Goal: Task Accomplishment & Management: Complete application form

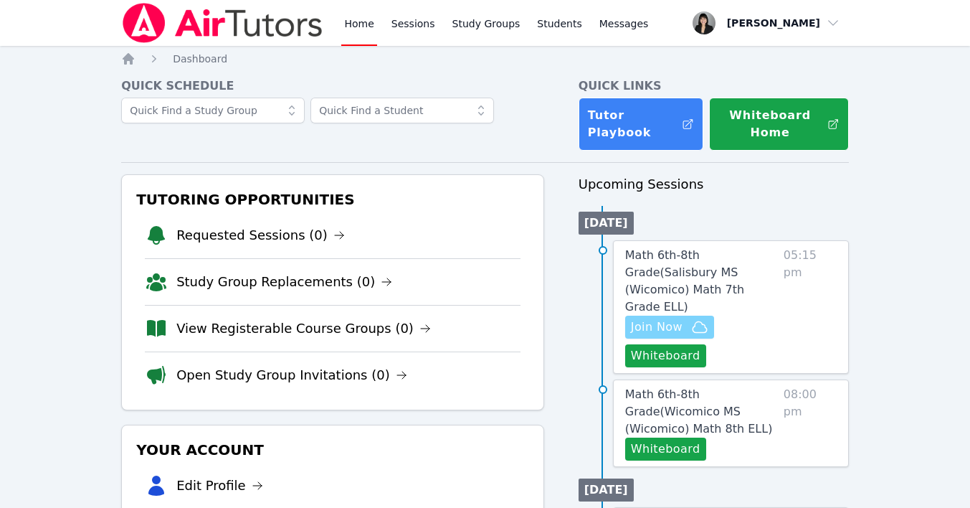
click at [683, 318] on span "Join Now" at bounding box center [669, 326] width 77 height 17
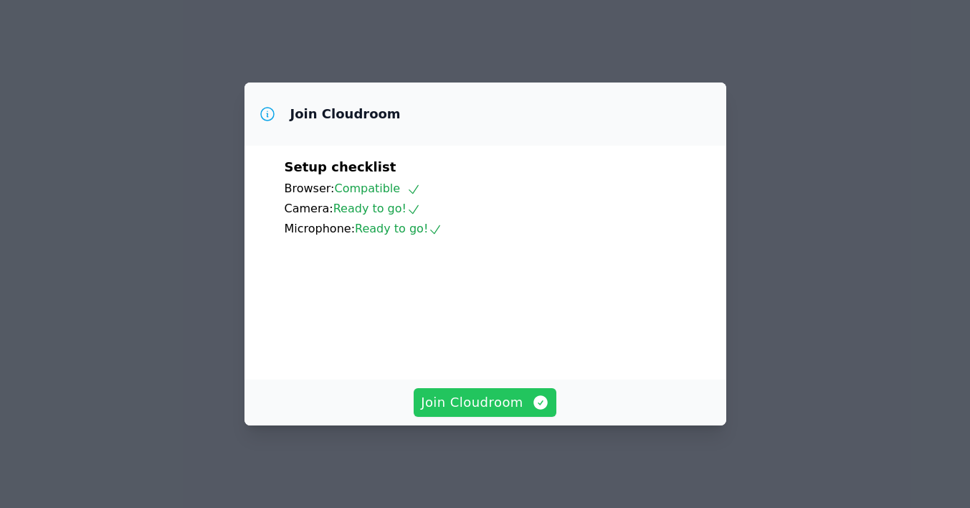
click at [500, 412] on span "Join Cloudroom" at bounding box center [485, 402] width 128 height 20
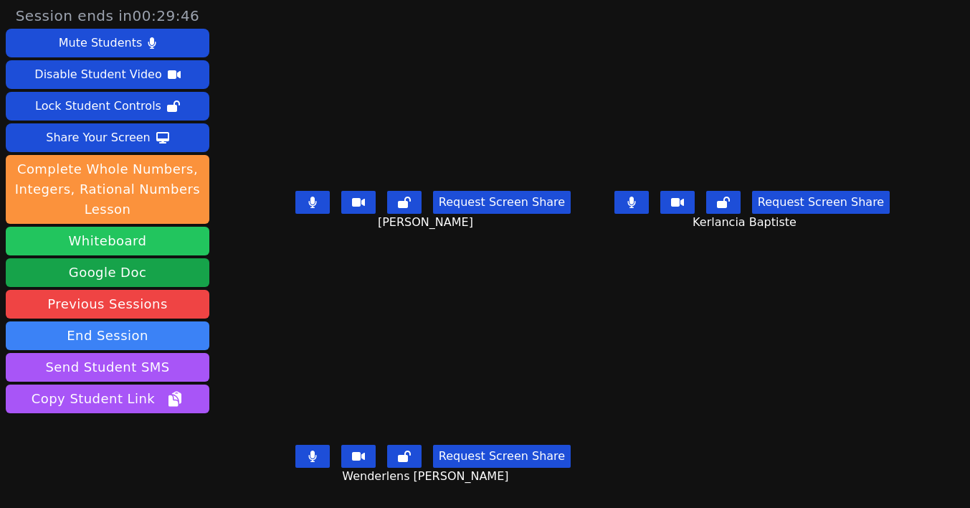
click at [136, 242] on button "Whiteboard" at bounding box center [108, 241] width 204 height 29
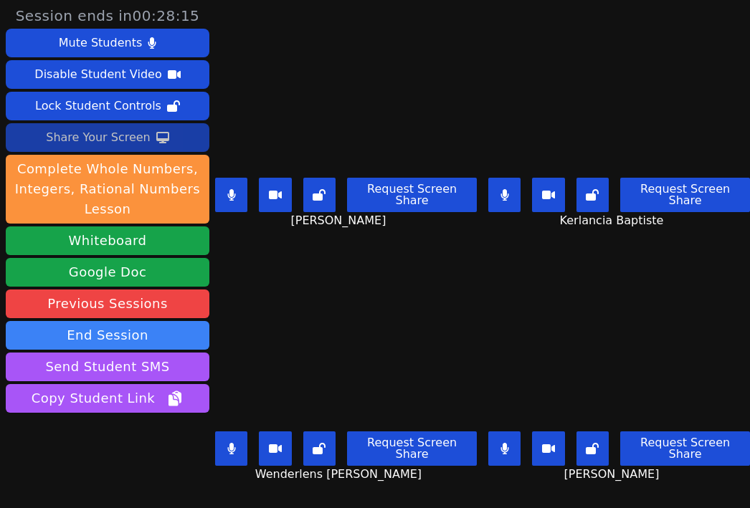
click at [125, 136] on div "Share Your Screen" at bounding box center [98, 137] width 105 height 23
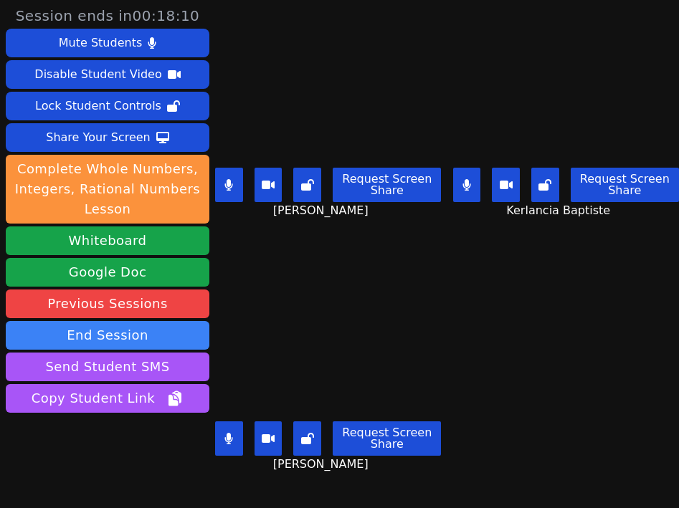
click at [465, 190] on icon at bounding box center [466, 184] width 8 height 11
click at [234, 445] on button at bounding box center [229, 439] width 28 height 34
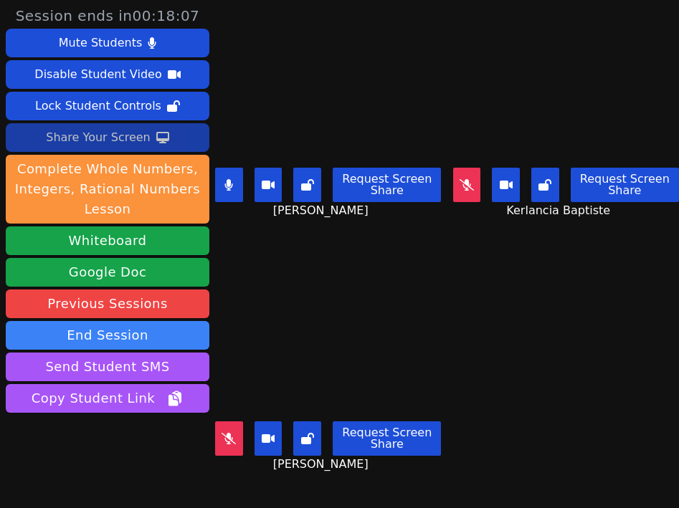
click at [121, 141] on div "Share Your Screen" at bounding box center [98, 137] width 105 height 23
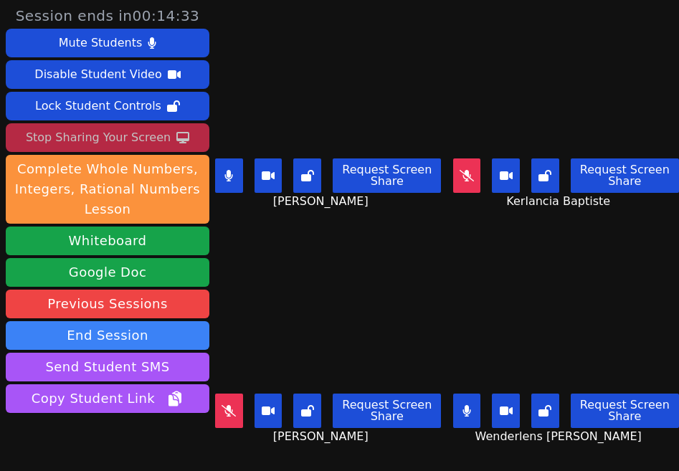
click at [233, 173] on icon at bounding box center [228, 175] width 9 height 11
click at [472, 404] on button at bounding box center [467, 411] width 28 height 34
click at [468, 179] on icon at bounding box center [467, 175] width 14 height 11
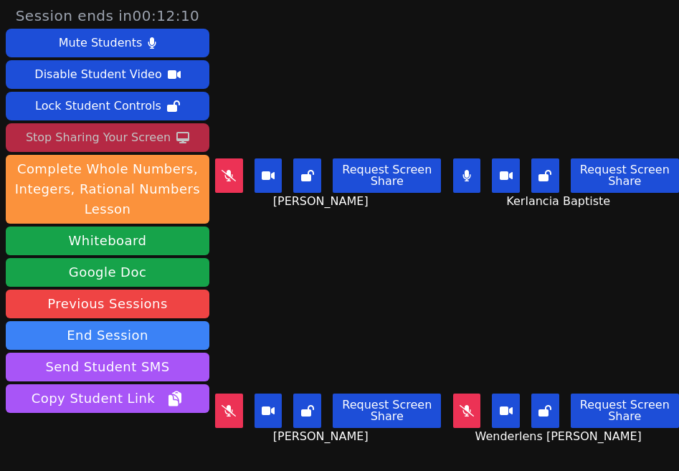
click at [219, 183] on button at bounding box center [229, 175] width 28 height 34
click at [470, 178] on icon at bounding box center [466, 175] width 8 height 11
click at [215, 180] on button at bounding box center [229, 175] width 28 height 34
click at [238, 405] on button at bounding box center [229, 411] width 28 height 34
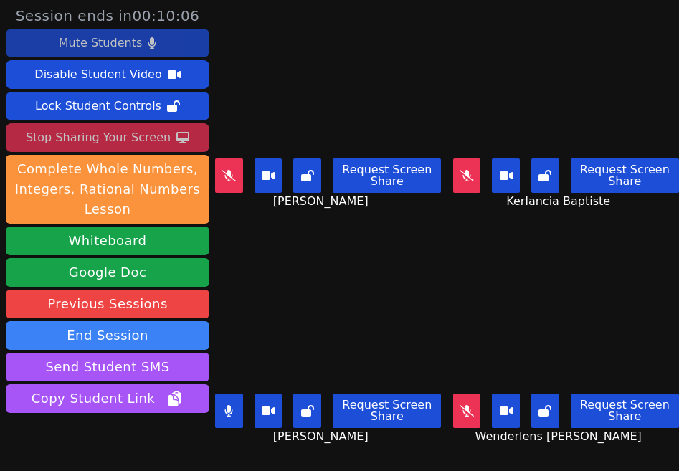
click at [119, 48] on div "Mute Students" at bounding box center [100, 43] width 83 height 23
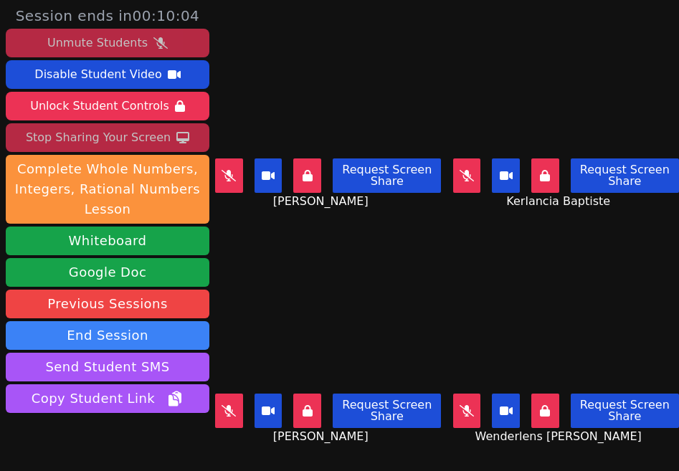
click at [133, 41] on div "Unmute Students" at bounding box center [97, 43] width 100 height 23
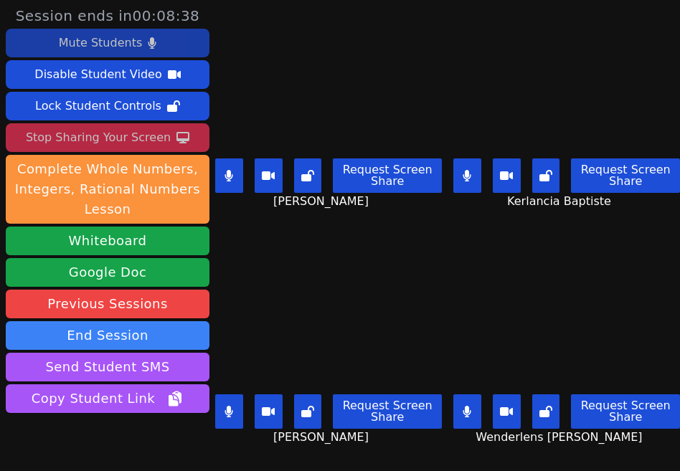
click at [232, 176] on icon at bounding box center [228, 175] width 9 height 11
click at [465, 180] on icon at bounding box center [466, 175] width 9 height 11
click at [225, 416] on icon at bounding box center [228, 411] width 9 height 11
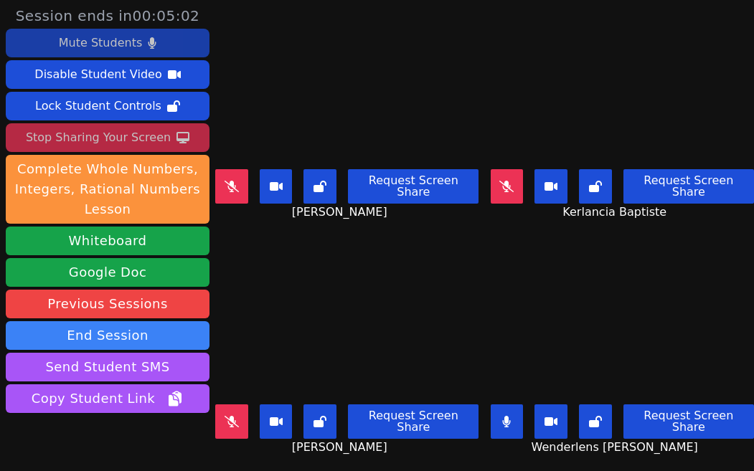
click at [515, 422] on button at bounding box center [506, 421] width 33 height 34
click at [234, 186] on icon at bounding box center [231, 186] width 14 height 11
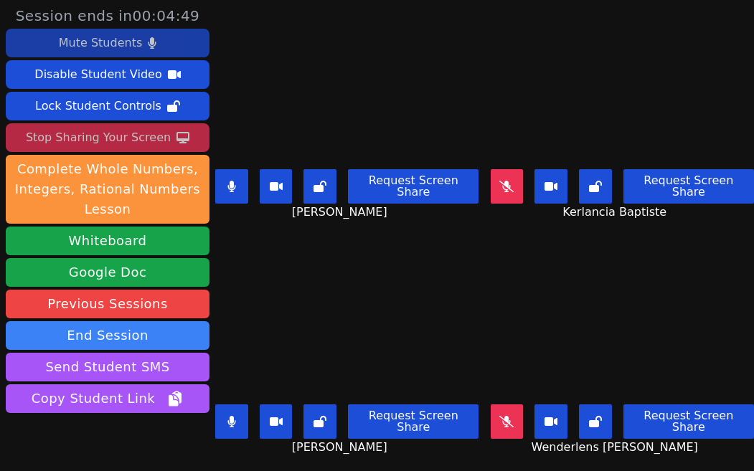
click at [236, 414] on button at bounding box center [231, 421] width 33 height 34
click at [238, 419] on icon at bounding box center [231, 421] width 14 height 11
click at [516, 191] on button at bounding box center [506, 186] width 33 height 34
click at [511, 422] on icon at bounding box center [506, 421] width 14 height 11
click at [227, 434] on button at bounding box center [231, 421] width 33 height 34
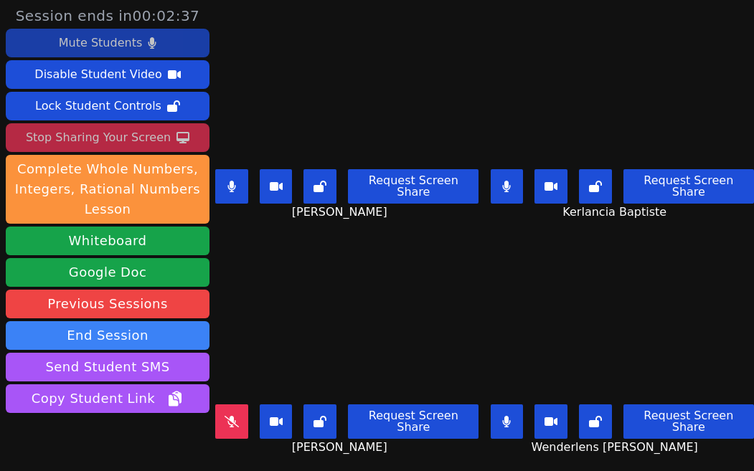
click at [511, 424] on icon at bounding box center [506, 421] width 9 height 11
click at [239, 177] on button at bounding box center [231, 186] width 33 height 34
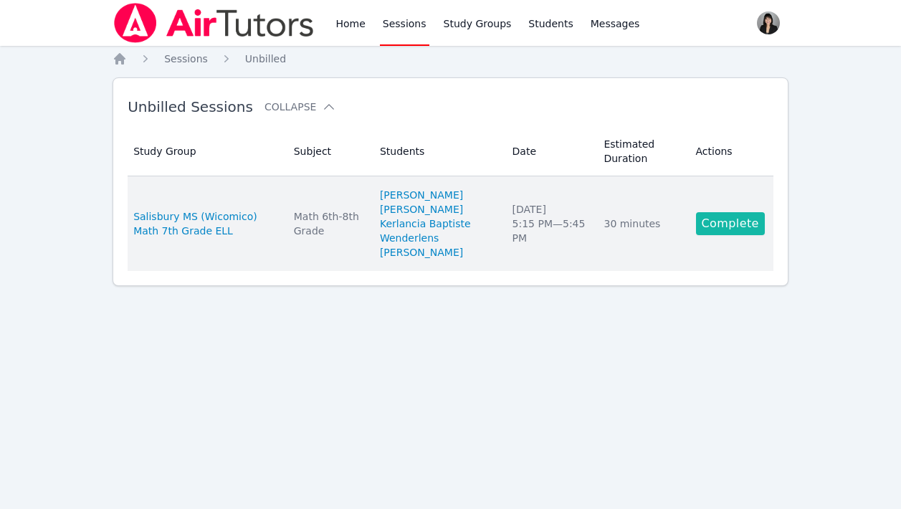
click at [723, 218] on link "Complete" at bounding box center [730, 223] width 69 height 23
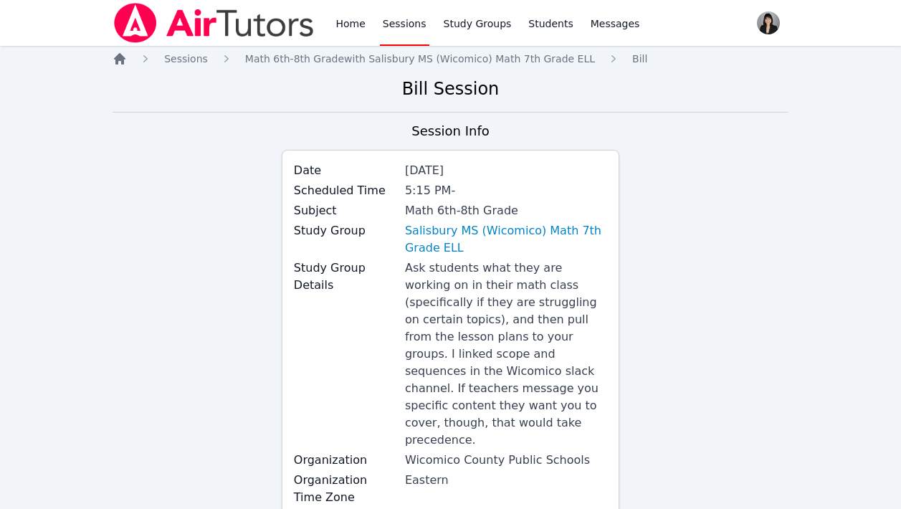
click at [119, 62] on icon "Breadcrumb" at bounding box center [120, 59] width 14 height 14
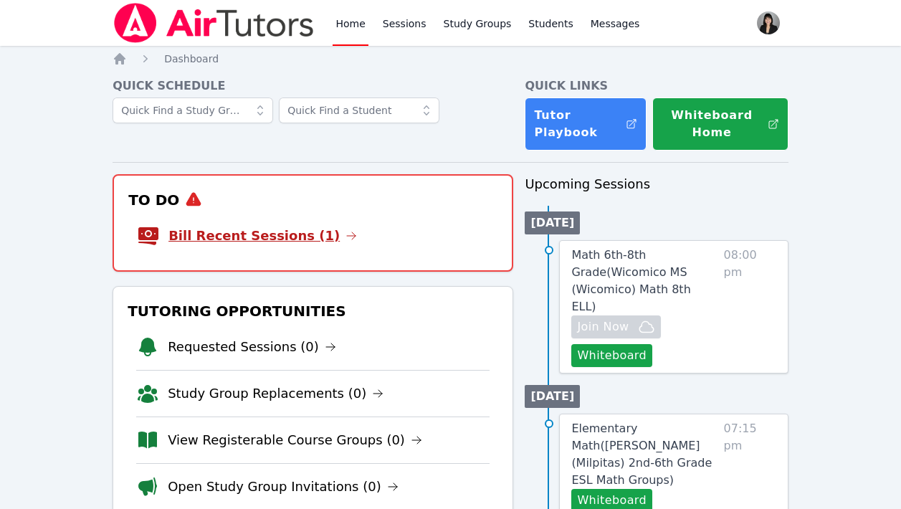
click at [243, 237] on link "Bill Recent Sessions (1)" at bounding box center [262, 236] width 189 height 20
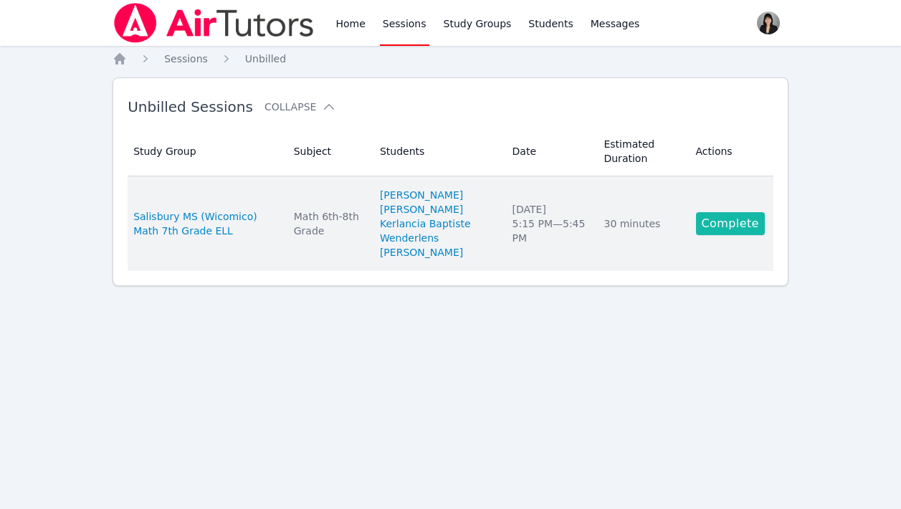
click at [716, 224] on link "Complete" at bounding box center [730, 223] width 69 height 23
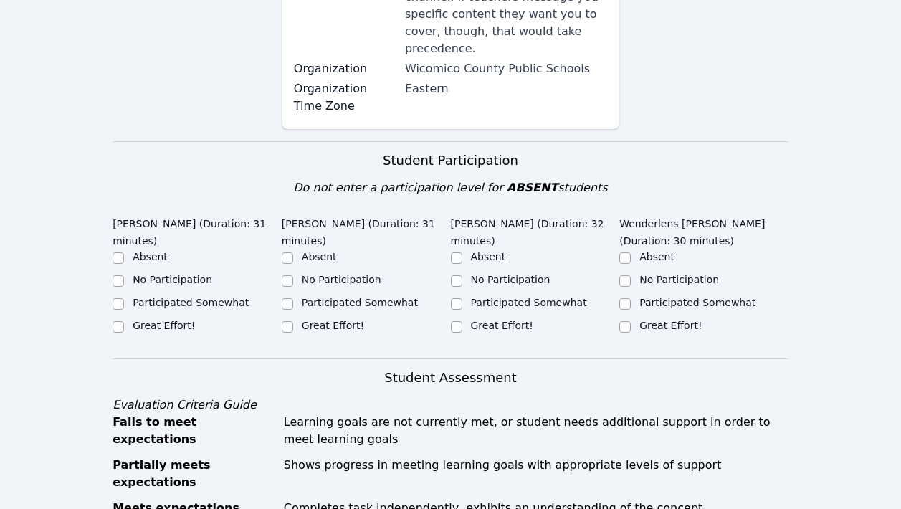
scroll to position [554, 0]
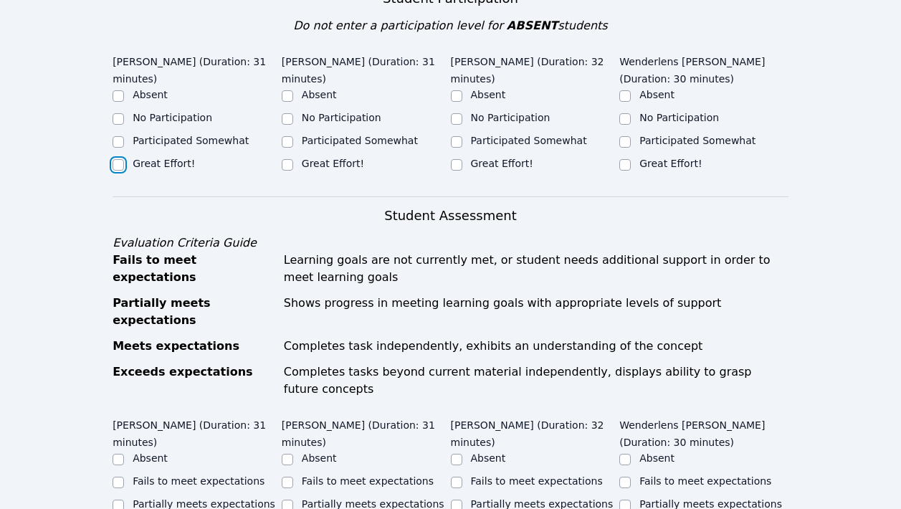
click at [116, 159] on input "Great Effort!" at bounding box center [118, 164] width 11 height 11
checkbox input "true"
click at [282, 159] on input "Great Effort!" at bounding box center [287, 164] width 11 height 11
checkbox input "true"
click at [455, 159] on input "Great Effort!" at bounding box center [456, 164] width 11 height 11
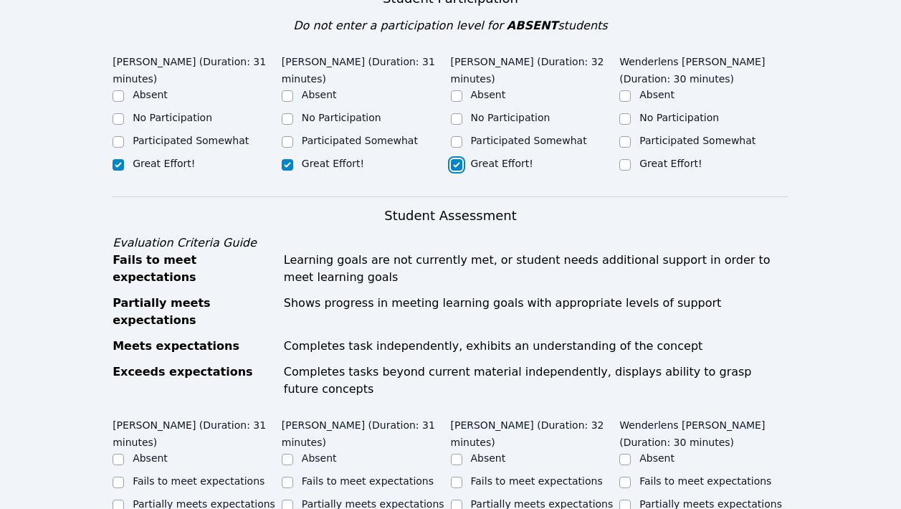
checkbox input "true"
click at [625, 159] on input "Great Effort!" at bounding box center [625, 164] width 11 height 11
checkbox input "true"
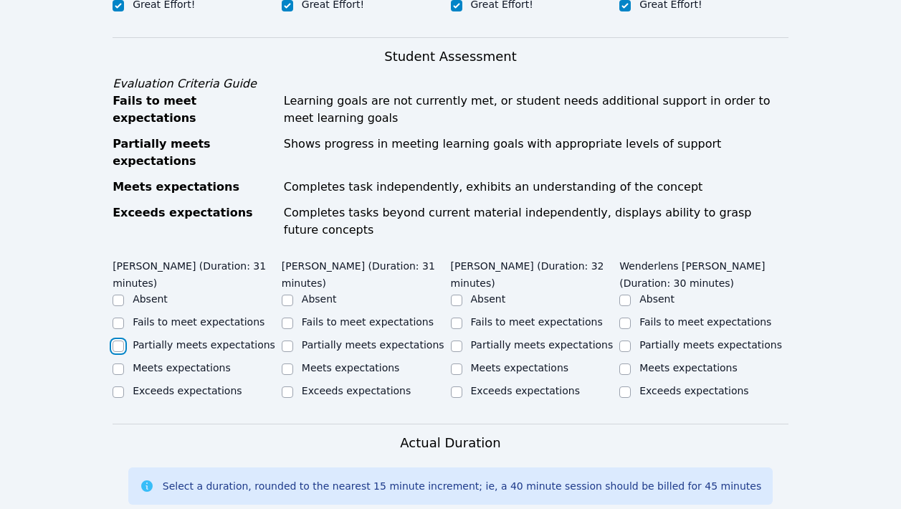
click at [118, 341] on input "Partially meets expectations" at bounding box center [118, 346] width 11 height 11
checkbox input "true"
click at [288, 364] on input "Meets expectations" at bounding box center [287, 369] width 11 height 11
checkbox input "true"
click at [457, 364] on input "Meets expectations" at bounding box center [456, 369] width 11 height 11
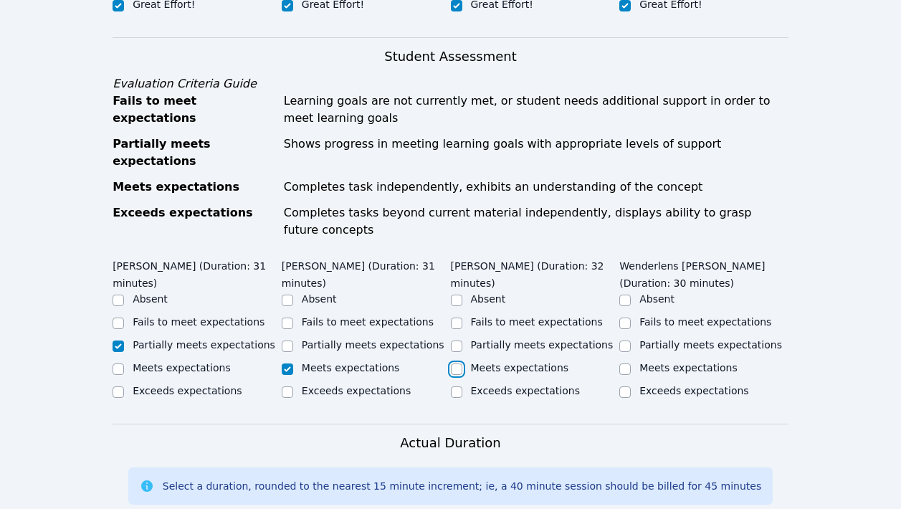
checkbox input "true"
click at [626, 341] on input "Partially meets expectations" at bounding box center [625, 346] width 11 height 11
checkbox input "true"
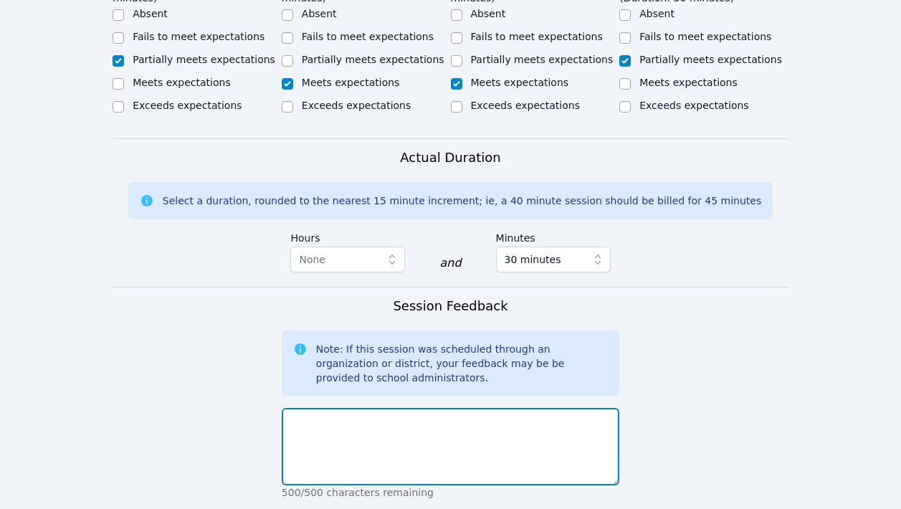
click at [416, 408] on textarea at bounding box center [451, 446] width 338 height 77
type textarea "W"
drag, startPoint x: 436, startPoint y: 351, endPoint x: 544, endPoint y: 350, distance: 107.6
click at [544, 408] on textarea "When solving for scale factors, the students" at bounding box center [451, 446] width 338 height 77
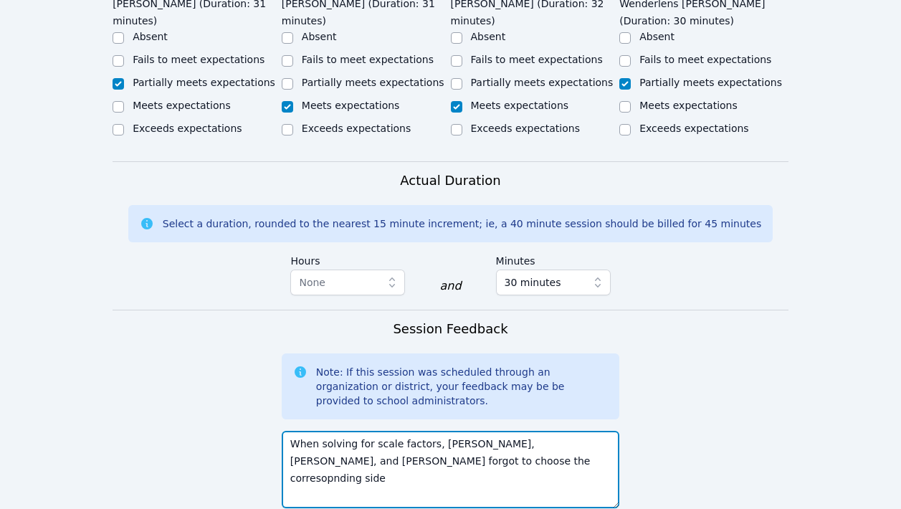
scroll to position [981, 0]
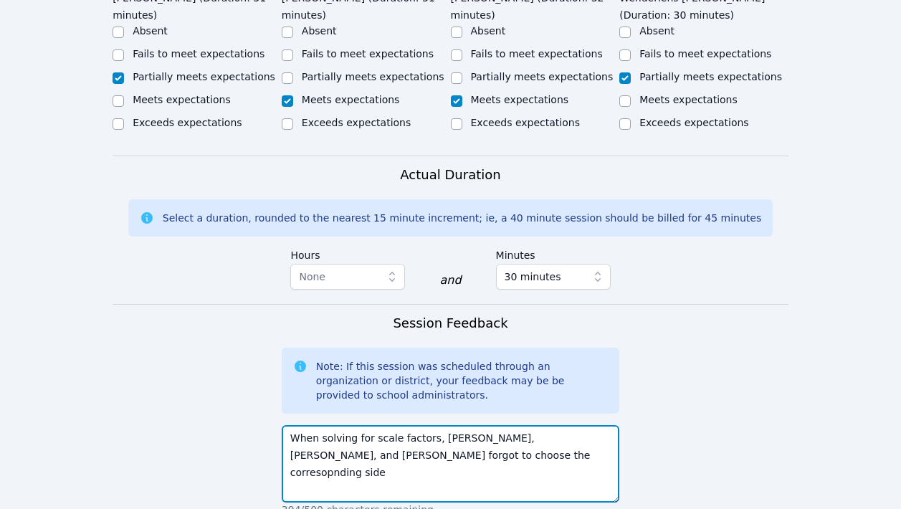
drag, startPoint x: 490, startPoint y: 385, endPoint x: 371, endPoint y: 382, distance: 119.1
click at [371, 425] on textarea "When solving for scale factors, [PERSON_NAME], [PERSON_NAME], and [PERSON_NAME]…" at bounding box center [451, 463] width 338 height 77
click at [384, 425] on textarea "When solving for scale factors, [PERSON_NAME], [PERSON_NAME], and [PERSON_NAME]…" at bounding box center [451, 463] width 338 height 77
click at [429, 425] on textarea "When solving for scale factors, [PERSON_NAME], [PERSON_NAME], and [PERSON_NAME]…" at bounding box center [451, 463] width 338 height 77
drag, startPoint x: 548, startPoint y: 389, endPoint x: 457, endPoint y: 380, distance: 91.5
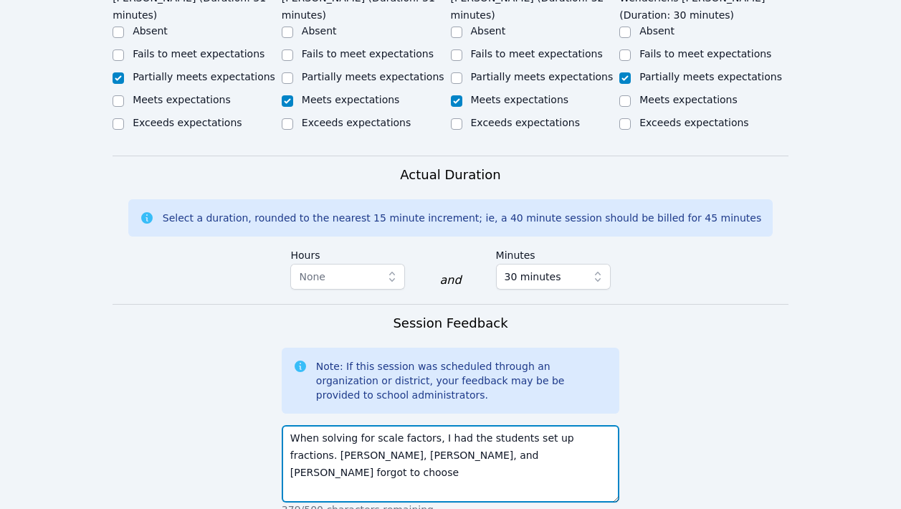
click at [457, 425] on textarea "When solving for scale factors, I had the students set up fractions. [PERSON_NA…" at bounding box center [451, 463] width 338 height 77
drag, startPoint x: 490, startPoint y: 402, endPoint x: 272, endPoint y: 399, distance: 218.7
click at [272, 399] on form "Student Participation Do not enter a participation level for ABSENT students [P…" at bounding box center [451, 157] width 676 height 1210
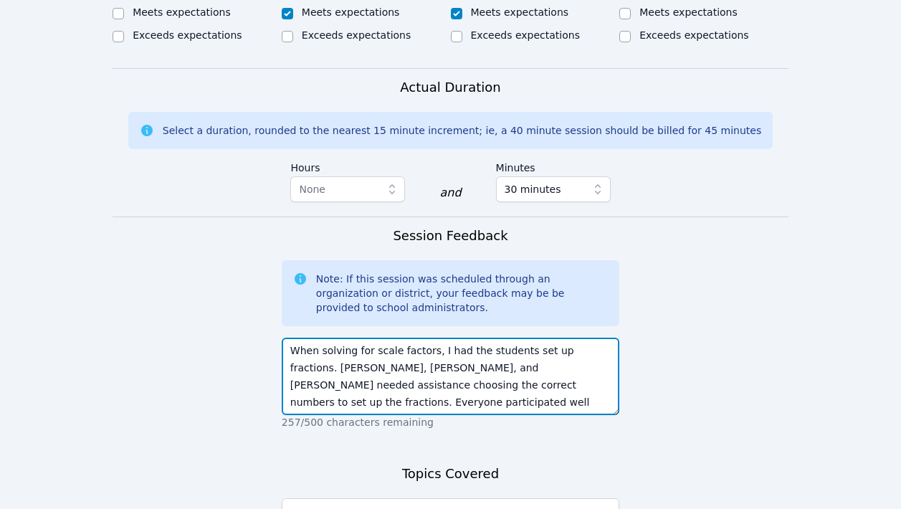
scroll to position [1205, 0]
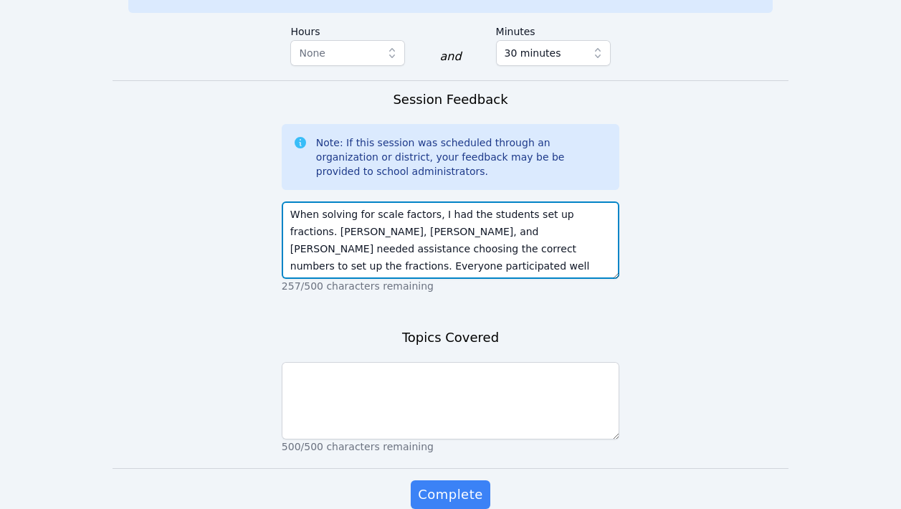
type textarea "When solving for scale factors, I had the students set up fractions. [PERSON_NA…"
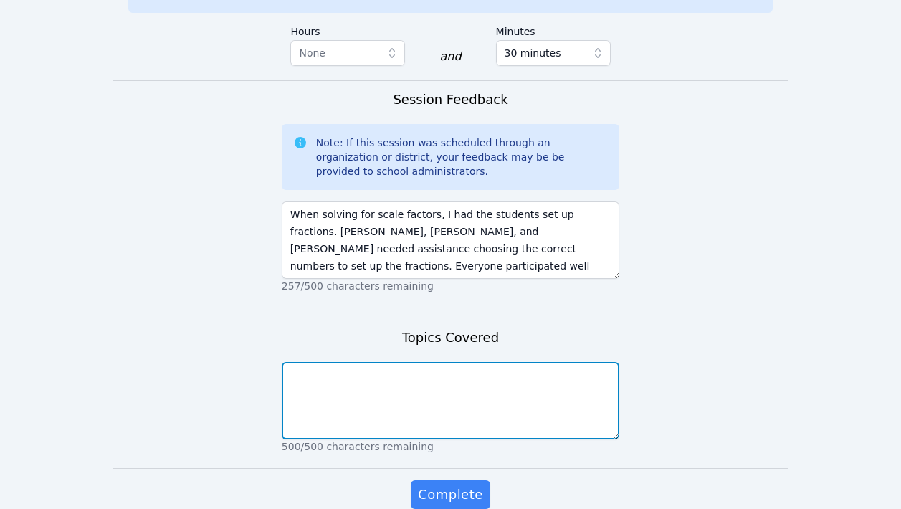
click at [412, 362] on textarea at bounding box center [451, 400] width 338 height 77
type textarea "Scale factors."
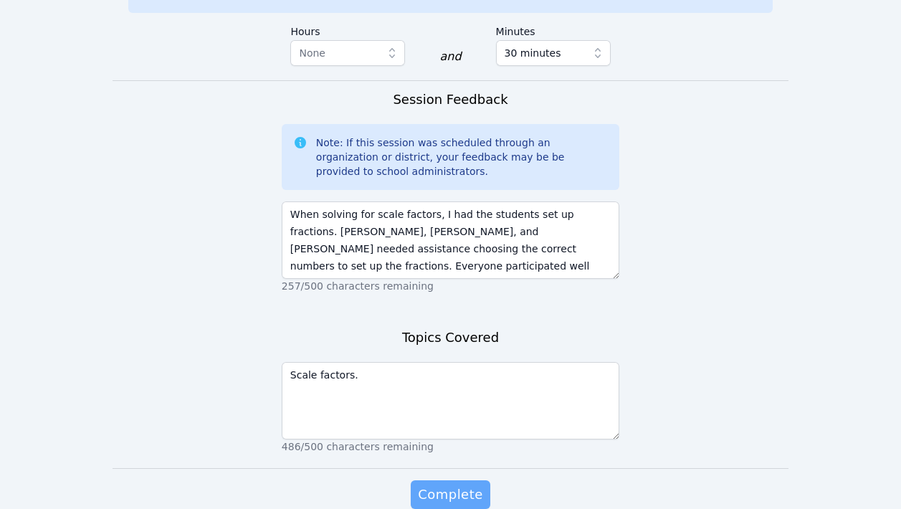
click at [450, 485] on span "Complete" at bounding box center [450, 495] width 65 height 20
